Goal: Information Seeking & Learning: Learn about a topic

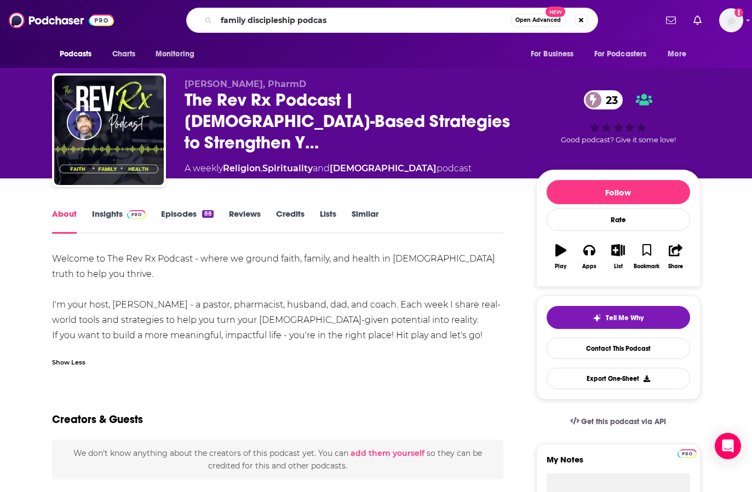
type input "family discipleship podcast"
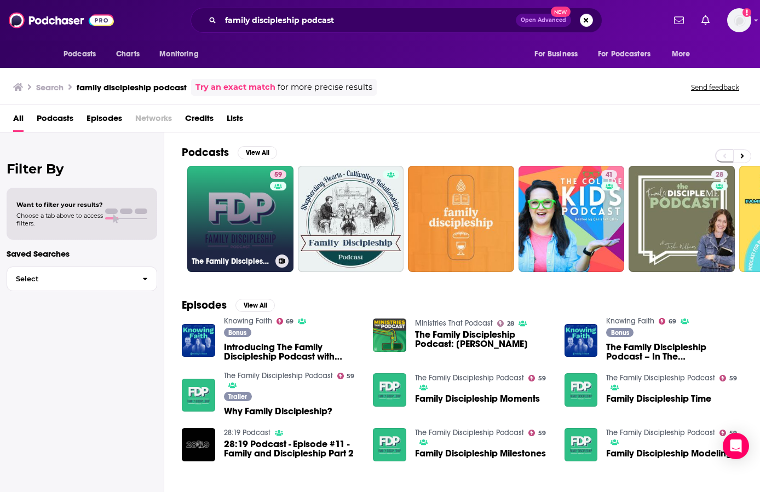
click at [255, 219] on link "59 The Family Discipleship Podcast" at bounding box center [240, 219] width 106 height 106
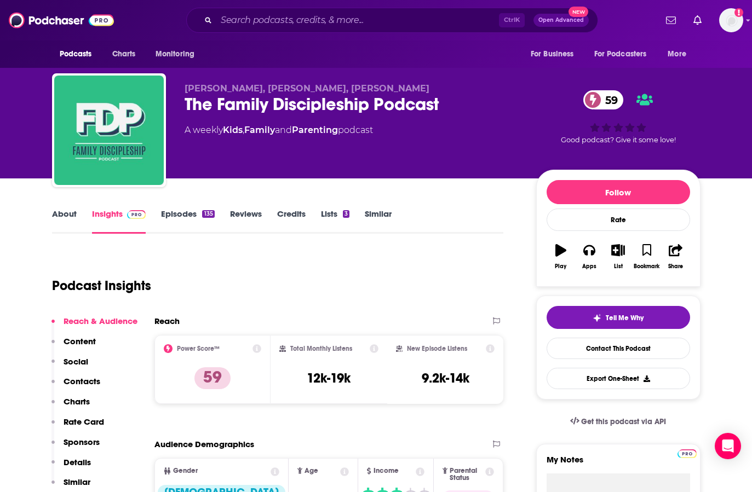
click at [55, 213] on link "About" at bounding box center [64, 221] width 25 height 25
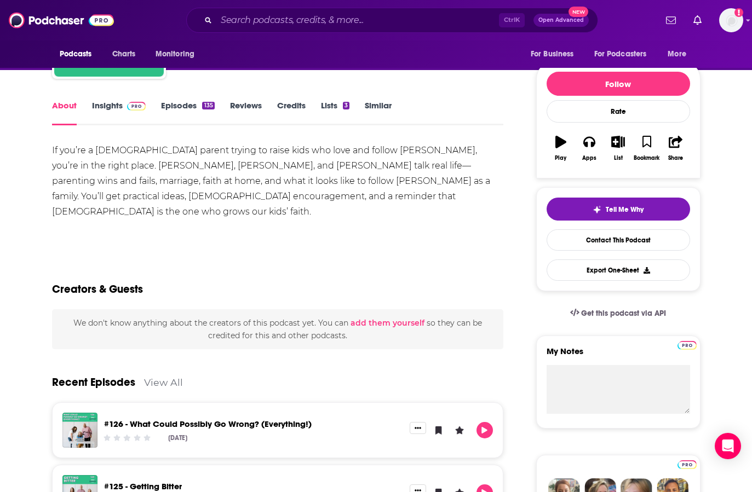
scroll to position [109, 0]
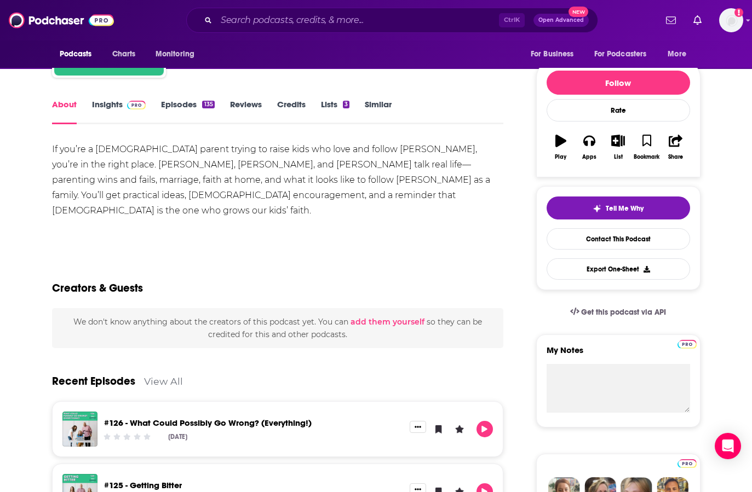
click at [186, 102] on link "Episodes 135" at bounding box center [187, 111] width 53 height 25
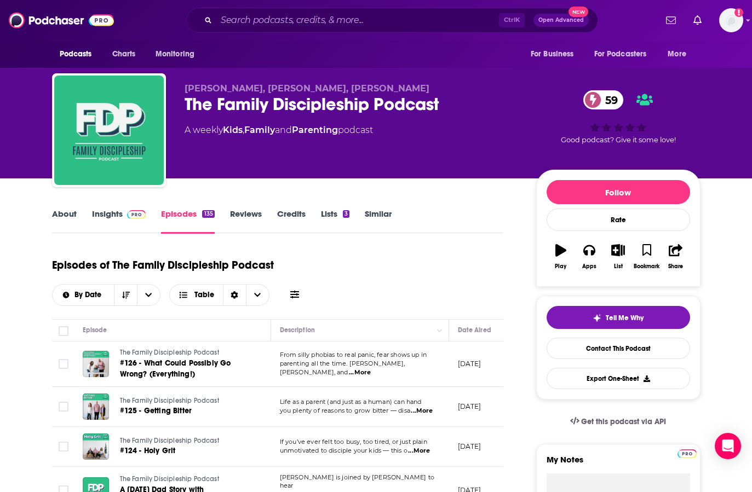
click at [113, 216] on link "Insights" at bounding box center [119, 221] width 54 height 25
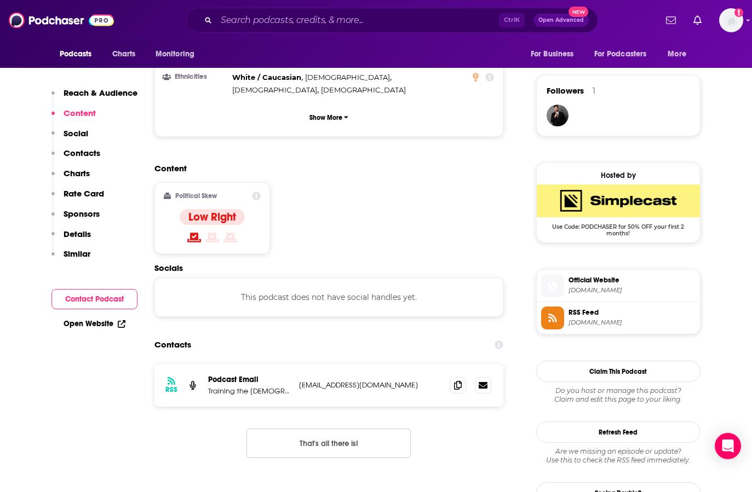
scroll to position [821, 0]
